Goal: Information Seeking & Learning: Learn about a topic

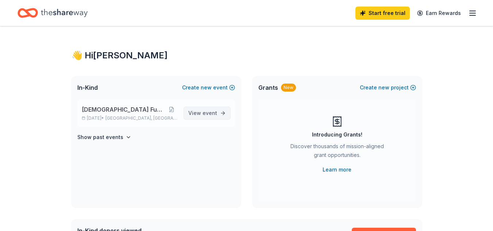
click at [222, 111] on link "View event" at bounding box center [207, 113] width 47 height 13
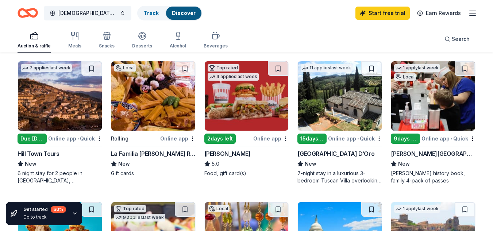
scroll to position [221, 0]
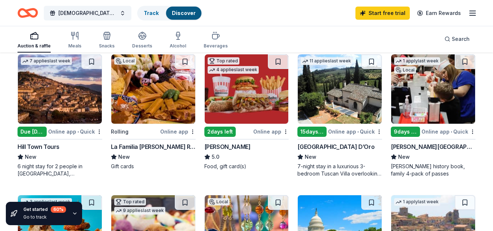
click at [152, 101] on img at bounding box center [153, 88] width 84 height 69
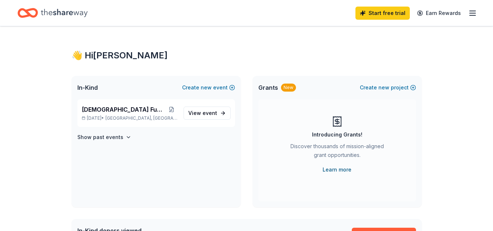
click at [346, 169] on link "Learn more" at bounding box center [337, 169] width 29 height 9
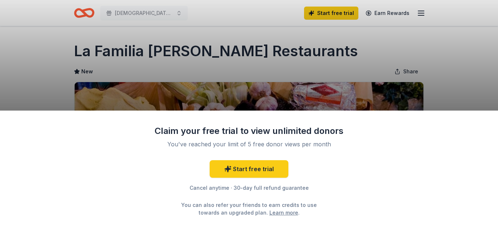
click at [334, 82] on div "Claim your free trial to view unlimited donors You've reached your limit of 5 f…" at bounding box center [249, 115] width 498 height 231
click at [367, 57] on div "Claim your free trial to view unlimited donors You've reached your limit of 5 f…" at bounding box center [249, 115] width 498 height 231
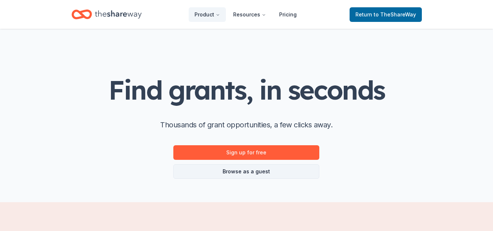
click at [281, 172] on link "Browse as a guest" at bounding box center [246, 171] width 146 height 15
click at [259, 171] on link "Browse as a guest" at bounding box center [246, 171] width 146 height 15
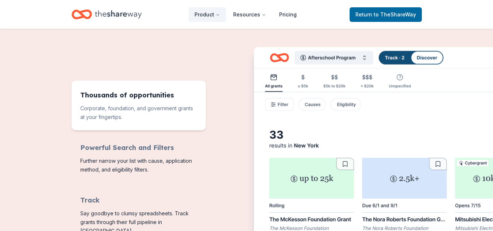
scroll to position [272, 0]
click at [364, 58] on img "Features for running your books" at bounding box center [414, 164] width 321 height 234
click at [364, 53] on img "Features for running your books" at bounding box center [414, 164] width 321 height 234
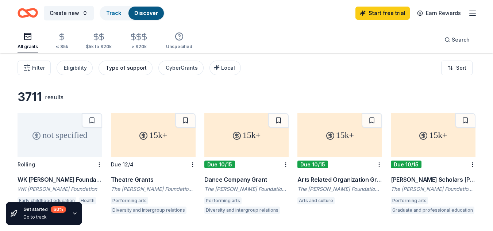
click at [118, 68] on div "Type of support" at bounding box center [126, 67] width 41 height 9
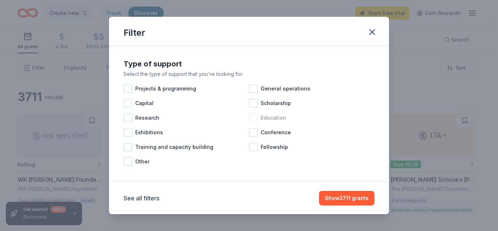
click at [253, 120] on div at bounding box center [253, 117] width 9 height 9
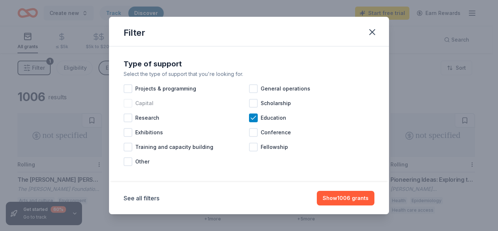
click at [132, 106] on div at bounding box center [128, 103] width 9 height 9
click at [251, 149] on div at bounding box center [253, 147] width 9 height 9
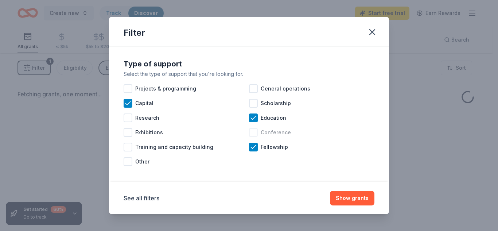
click at [253, 134] on div at bounding box center [253, 132] width 9 height 9
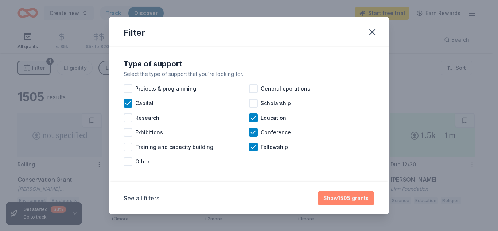
click at [346, 200] on button "Show 1505 grants" at bounding box center [346, 198] width 57 height 15
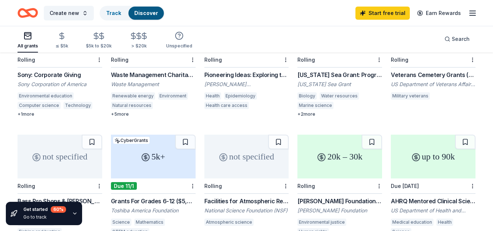
scroll to position [29, 0]
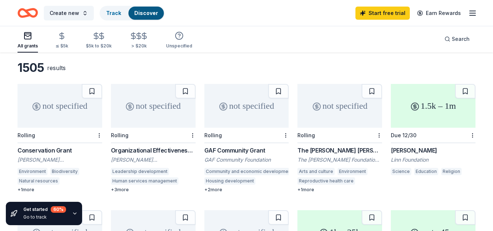
click at [25, 38] on icon "button" at bounding box center [27, 35] width 9 height 9
click at [109, 15] on link "Track" at bounding box center [113, 13] width 15 height 6
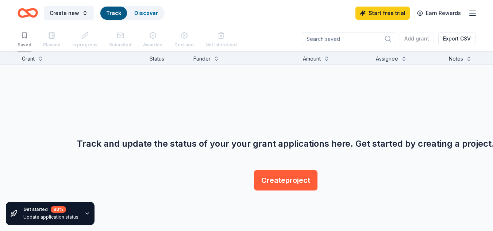
scroll to position [0, 0]
click at [215, 62] on div "Funder" at bounding box center [243, 58] width 101 height 9
click at [149, 11] on link "Discover" at bounding box center [146, 13] width 24 height 6
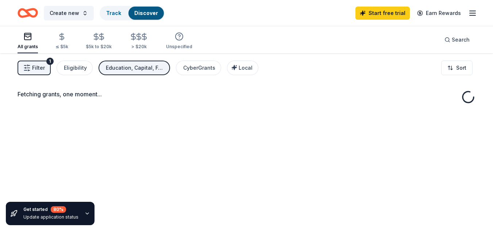
click at [149, 11] on link "Discover" at bounding box center [146, 13] width 24 height 6
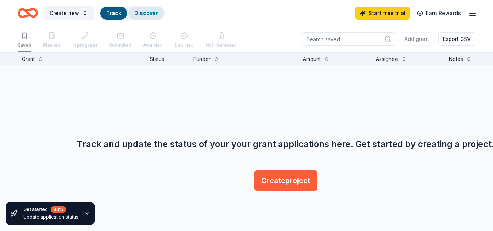
scroll to position [0, 0]
click at [149, 10] on link "Discover" at bounding box center [146, 13] width 24 height 6
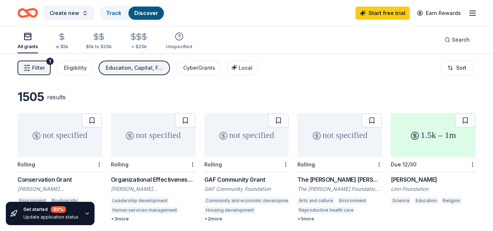
click at [145, 71] on div "Education, Capital, Fellowship, Conference" at bounding box center [135, 67] width 58 height 9
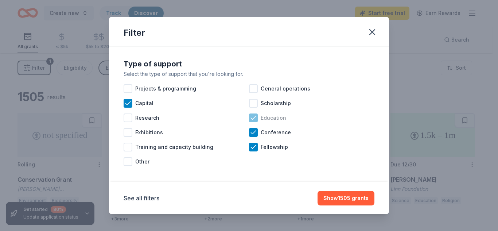
click at [250, 117] on icon at bounding box center [253, 117] width 7 height 7
click at [251, 133] on icon at bounding box center [253, 132] width 5 height 3
click at [250, 150] on icon at bounding box center [253, 146] width 7 height 7
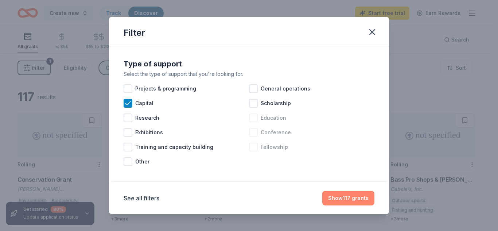
click at [341, 197] on button "Show 117 grants" at bounding box center [349, 198] width 52 height 15
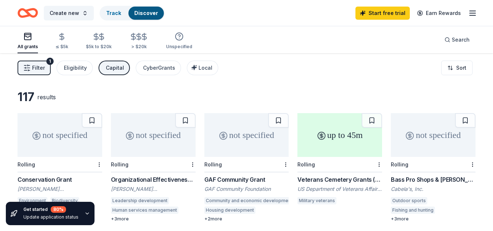
click at [117, 63] on button "Capital" at bounding box center [114, 68] width 31 height 15
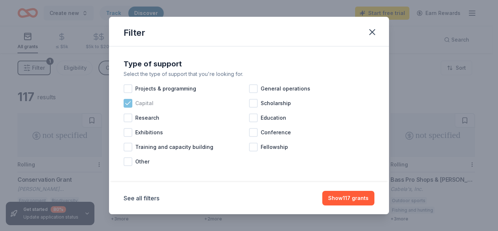
click at [126, 103] on icon at bounding box center [128, 102] width 5 height 3
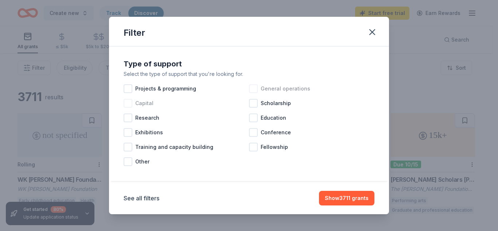
click at [250, 90] on div at bounding box center [253, 88] width 9 height 9
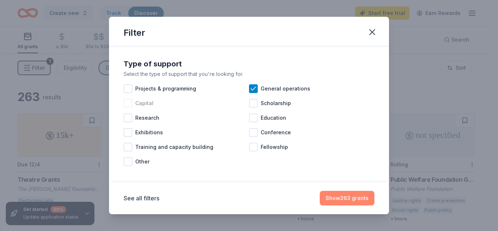
click at [334, 193] on button "Show 263 grants" at bounding box center [347, 198] width 55 height 15
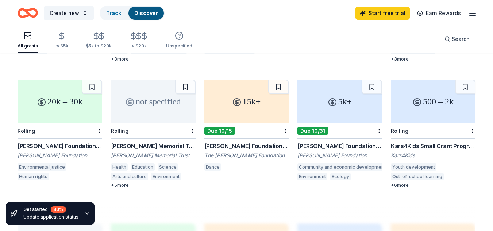
scroll to position [423, 0]
